Goal: Transaction & Acquisition: Obtain resource

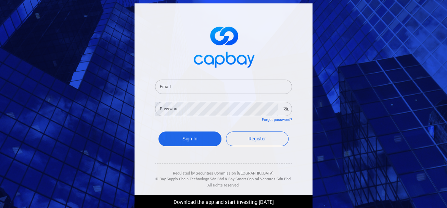
click at [176, 86] on input "Email" at bounding box center [223, 87] width 137 height 14
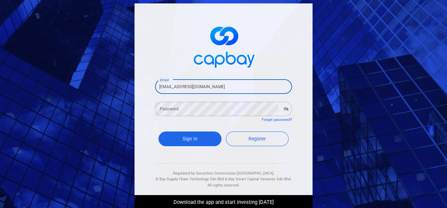
type input "[EMAIL_ADDRESS][DOMAIN_NAME]"
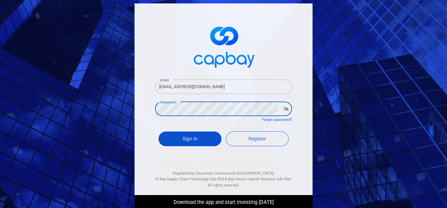
click at [177, 138] on button "Sign In" at bounding box center [189, 139] width 63 height 15
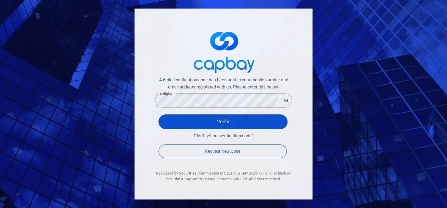
click at [207, 123] on button "Verify" at bounding box center [222, 122] width 129 height 15
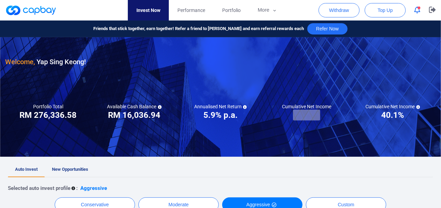
click at [67, 171] on span "New Opportunities" at bounding box center [70, 169] width 36 height 5
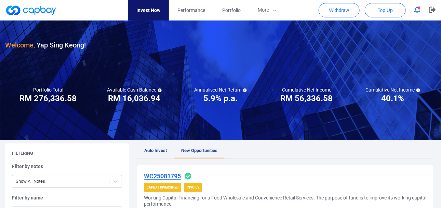
click at [252, 152] on ul "Auto Invest New Opportunities" at bounding box center [285, 151] width 296 height 15
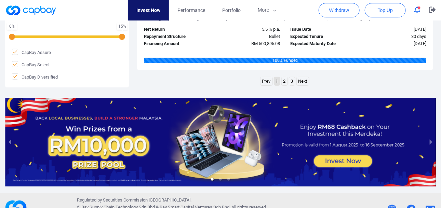
scroll to position [1044, 0]
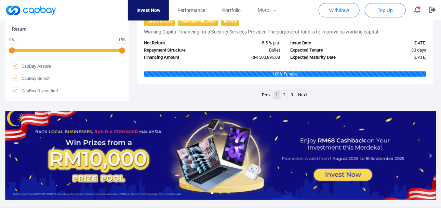
click at [286, 95] on link "2" at bounding box center [285, 95] width 6 height 9
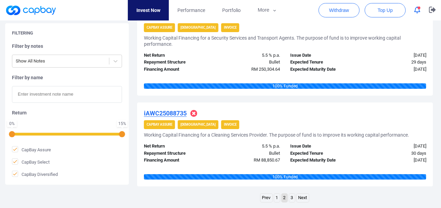
scroll to position [1019, 0]
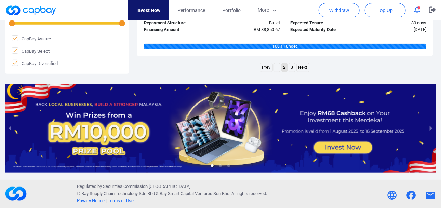
click at [294, 69] on link "3" at bounding box center [292, 67] width 6 height 9
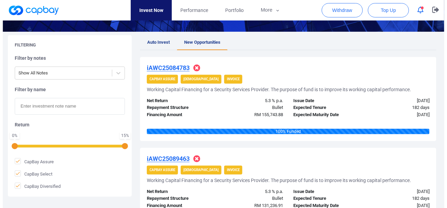
scroll to position [0, 0]
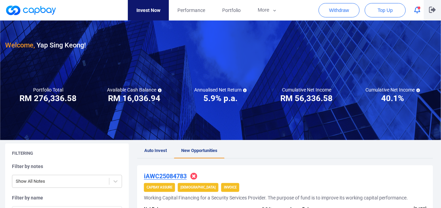
click at [431, 11] on icon "button" at bounding box center [432, 10] width 7 height 7
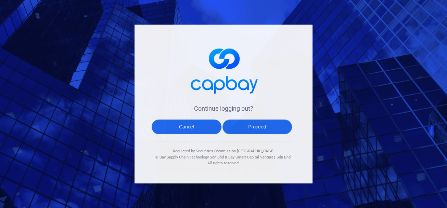
click at [254, 131] on button "Proceed" at bounding box center [257, 127] width 70 height 15
